Goal: Task Accomplishment & Management: Manage account settings

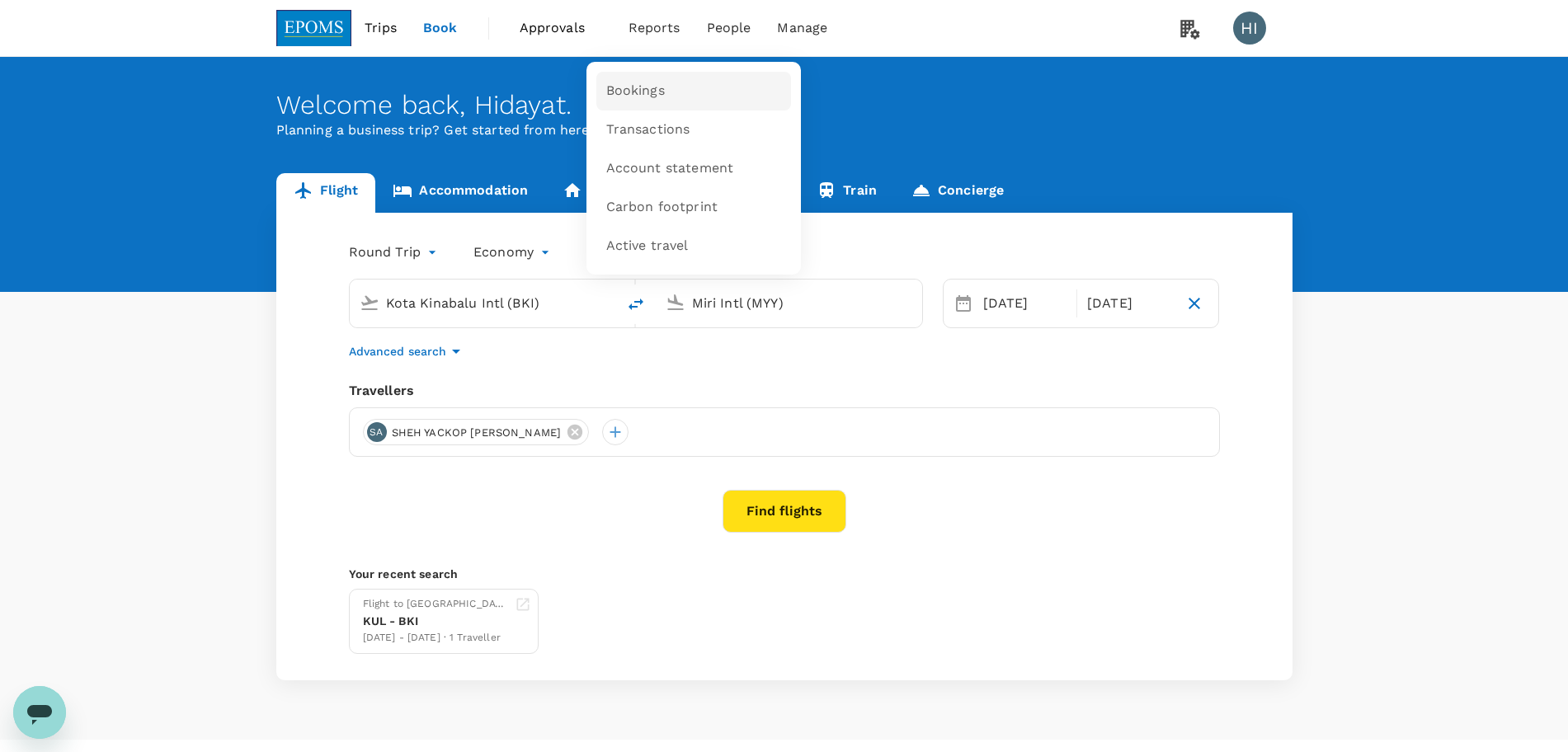
click at [676, 78] on link "Bookings" at bounding box center [694, 90] width 194 height 39
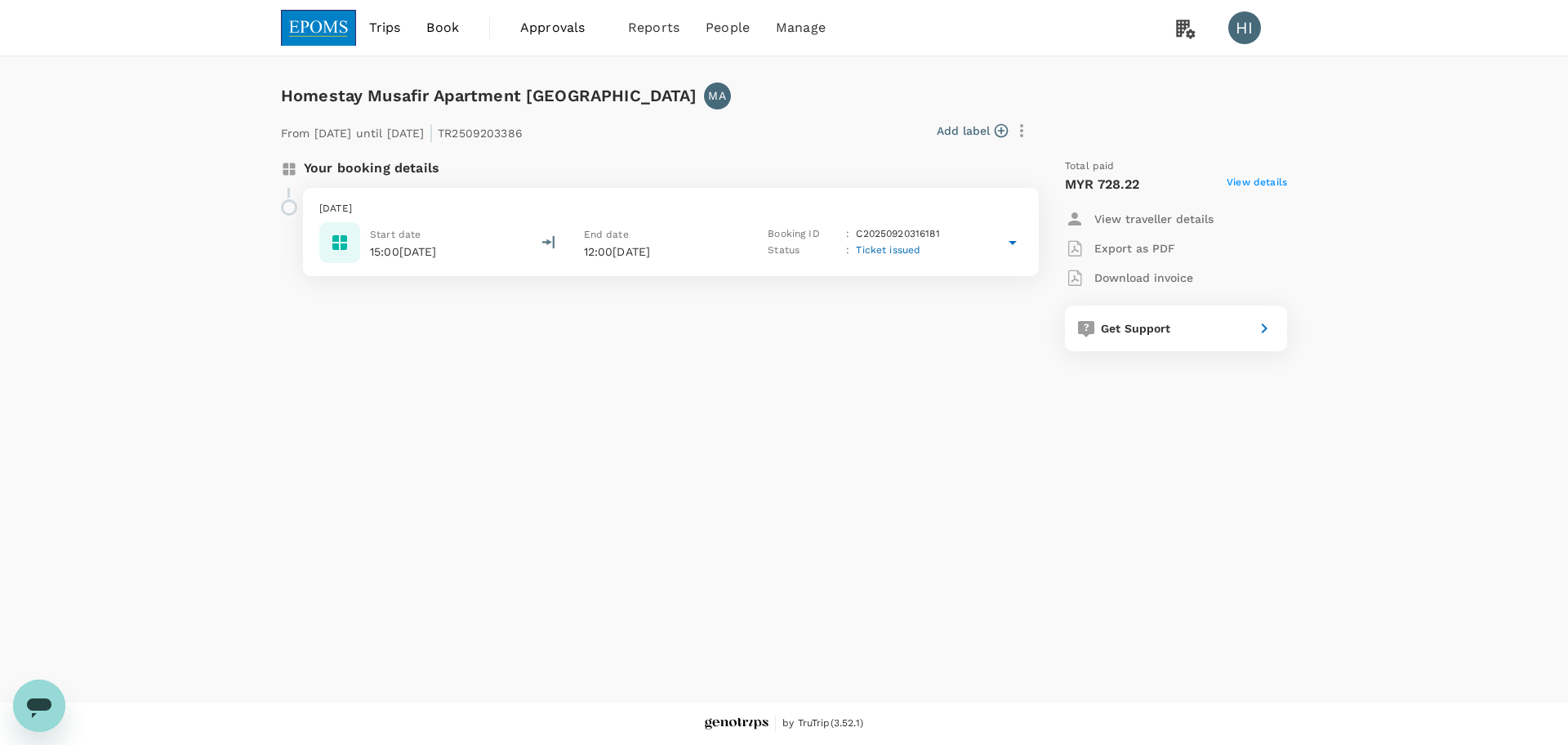
click at [1019, 240] on icon at bounding box center [1012, 242] width 20 height 20
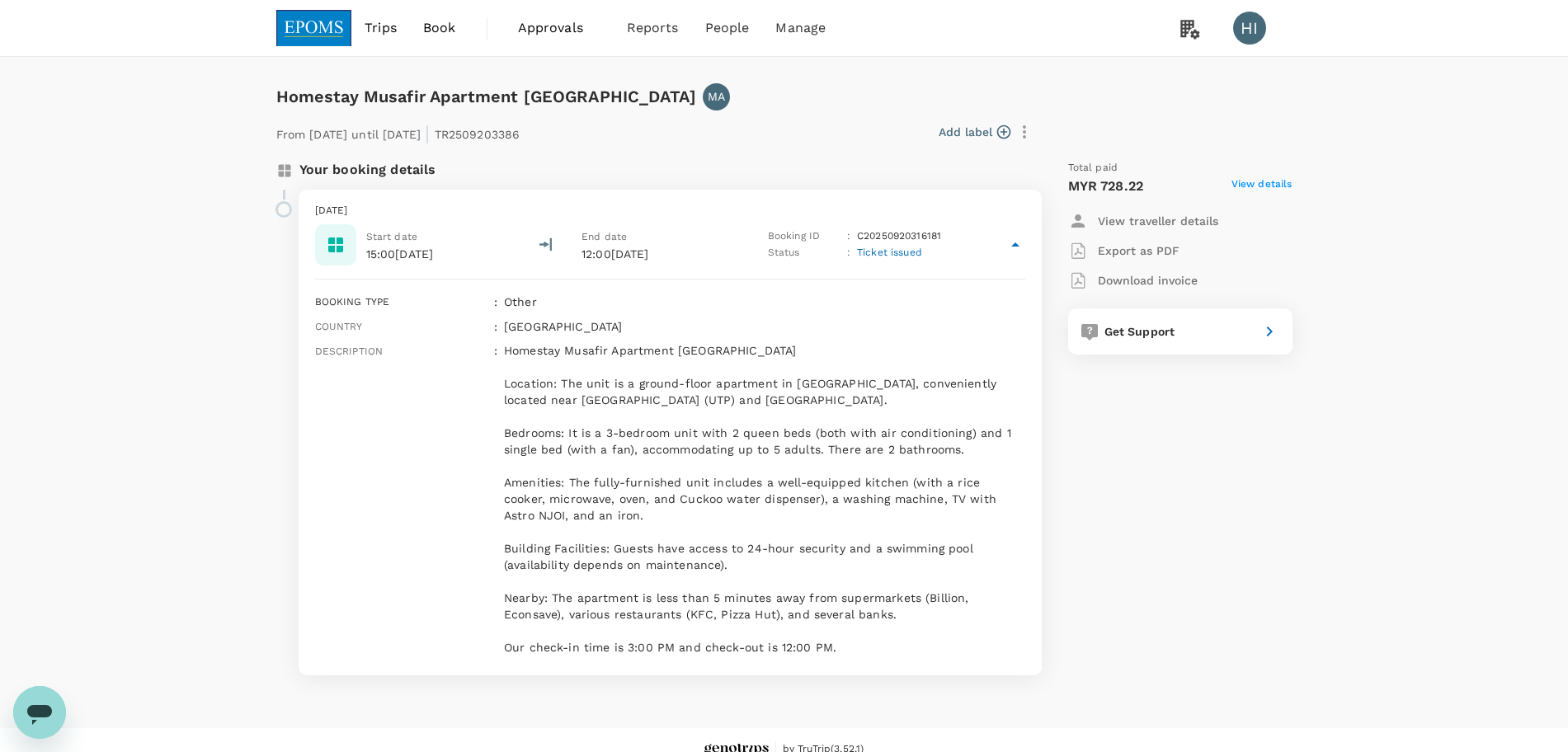
click at [1016, 243] on icon at bounding box center [1015, 244] width 20 height 20
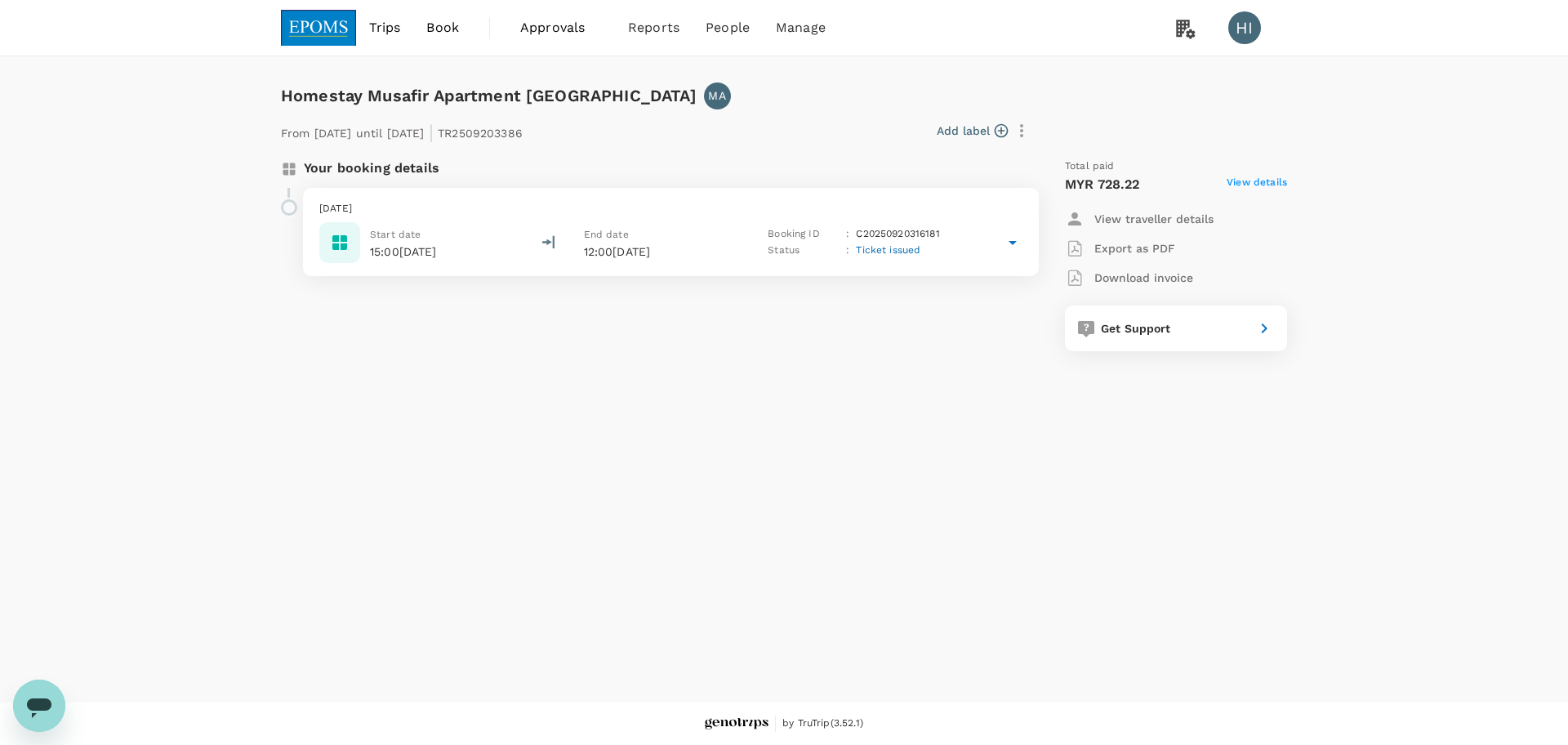
click at [1107, 252] on p "Export as PDF" at bounding box center [1134, 248] width 81 height 16
